Goal: Task Accomplishment & Management: Use online tool/utility

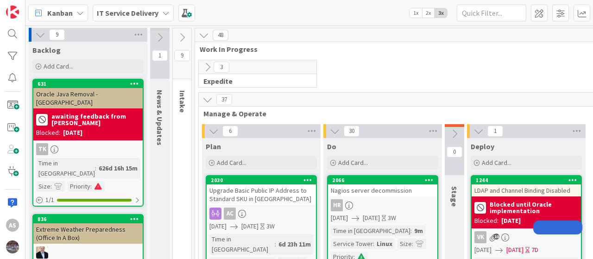
click at [159, 8] on div "IT Service Delivery" at bounding box center [133, 13] width 81 height 17
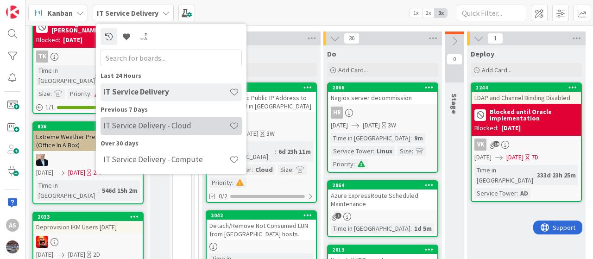
click at [136, 126] on h4 "IT Service Delivery - Cloud" at bounding box center [166, 125] width 126 height 9
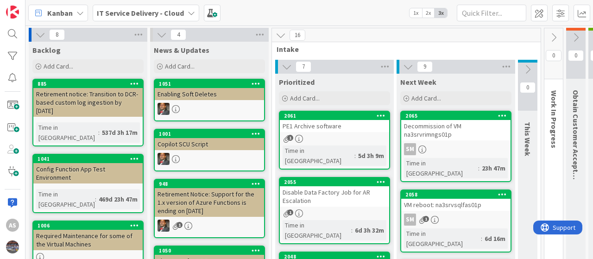
click at [322, 126] on div "PE1 Archive software" at bounding box center [334, 126] width 109 height 12
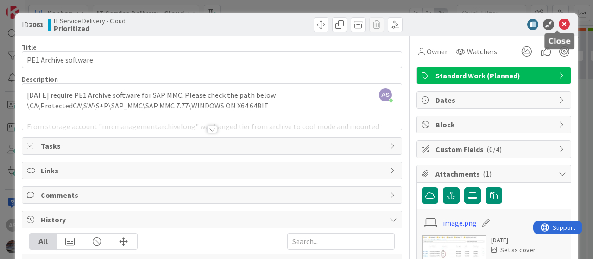
click at [559, 23] on icon at bounding box center [564, 24] width 11 height 11
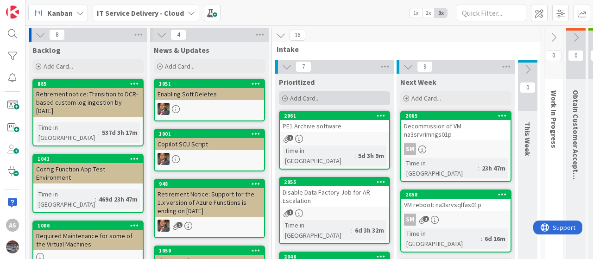
click at [293, 97] on span "Add Card..." at bounding box center [305, 98] width 30 height 8
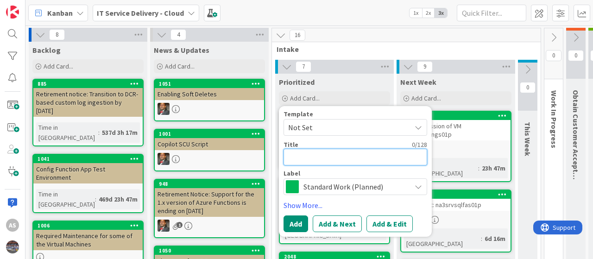
paste textarea "Azure Site Recovery Vault: westus-prod-sharedsvcs-vault"
type textarea "x"
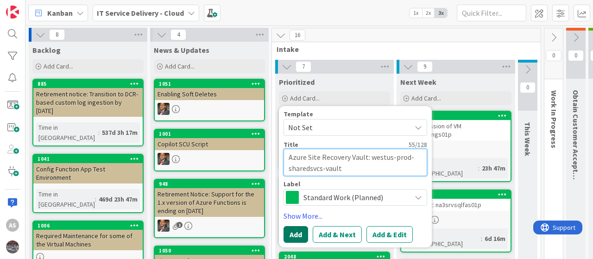
type textarea "Azure Site Recovery Vault: westus-prod-sharedsvcs-vault"
click at [292, 230] on button "Add" at bounding box center [296, 234] width 25 height 17
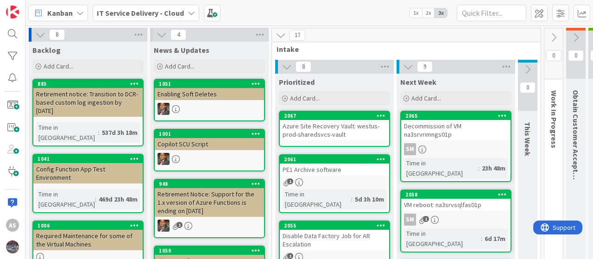
click at [312, 128] on div "Azure Site Recovery Vault: westus-prod-sharedsvcs-vault" at bounding box center [334, 130] width 109 height 20
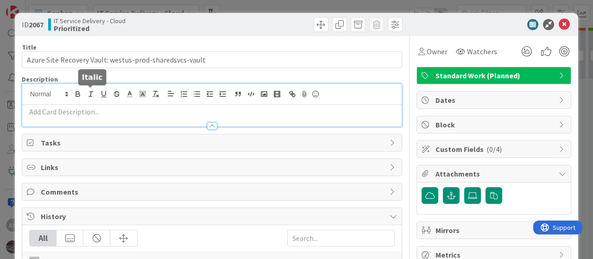
click at [89, 93] on div at bounding box center [211, 105] width 379 height 43
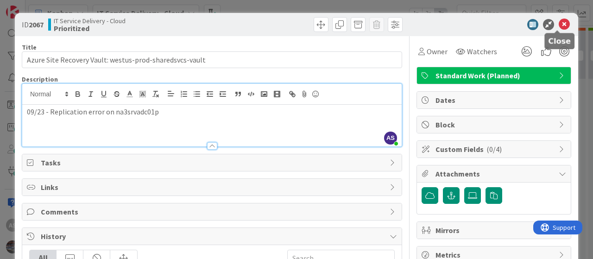
click at [559, 21] on icon at bounding box center [564, 24] width 11 height 11
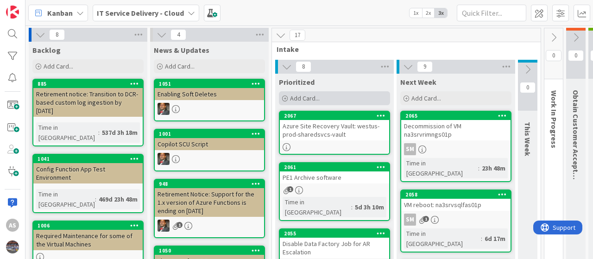
click at [294, 95] on span "Add Card..." at bounding box center [305, 98] width 30 height 8
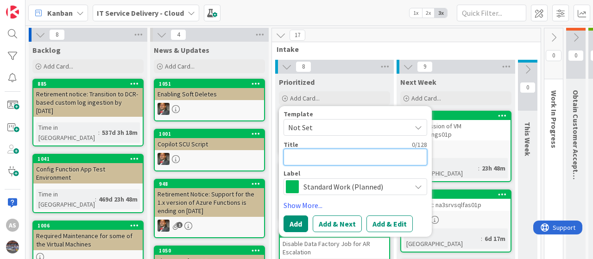
paste textarea "Azure Site Recovery Vault: westus-nonprod-vault"
type textarea "x"
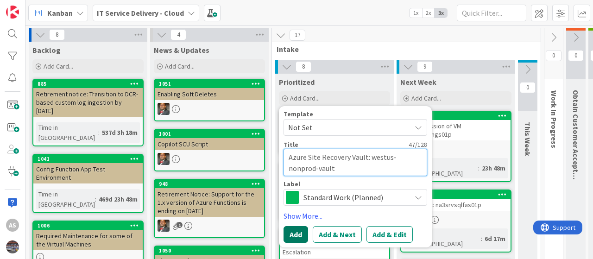
type textarea "Azure Site Recovery Vault: westus-nonprod-vault"
click at [295, 233] on button "Add" at bounding box center [296, 234] width 25 height 17
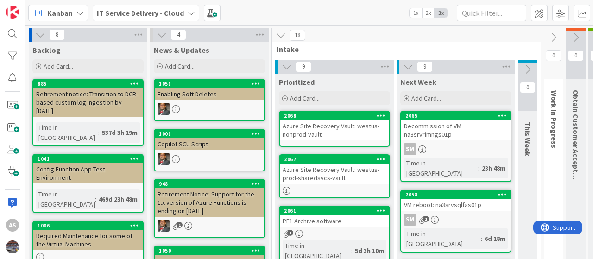
click at [308, 129] on div "Azure Site Recovery Vault: westus-nonprod-vault" at bounding box center [334, 130] width 109 height 20
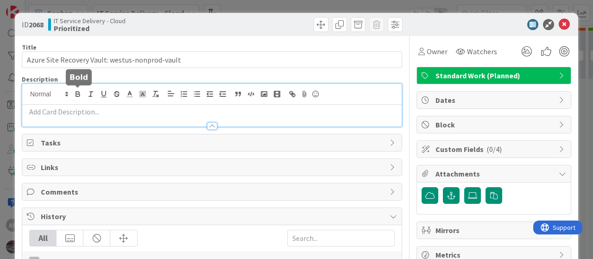
click at [73, 92] on div at bounding box center [211, 105] width 379 height 43
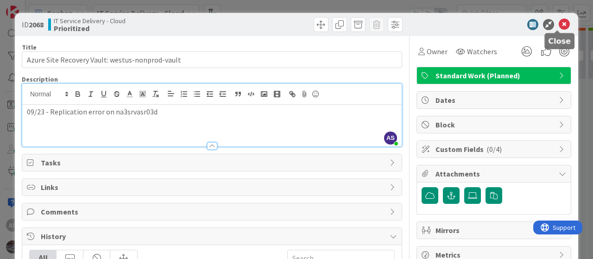
click at [560, 20] on icon at bounding box center [564, 24] width 11 height 11
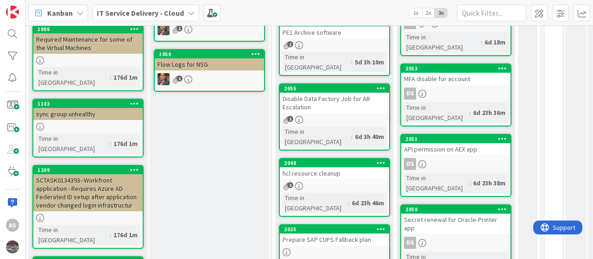
scroll to position [208, 0]
